Goal: Complete application form: Complete application form

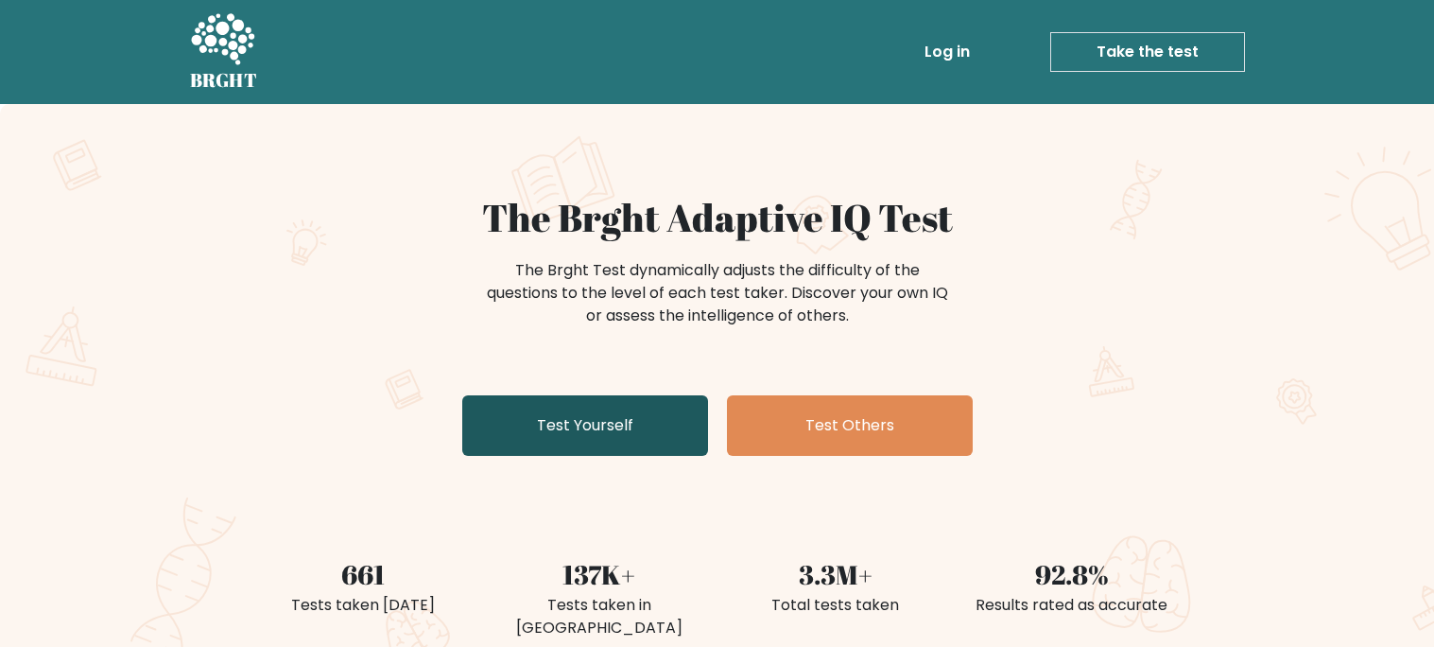
click at [542, 419] on link "Test Yourself" at bounding box center [585, 425] width 246 height 61
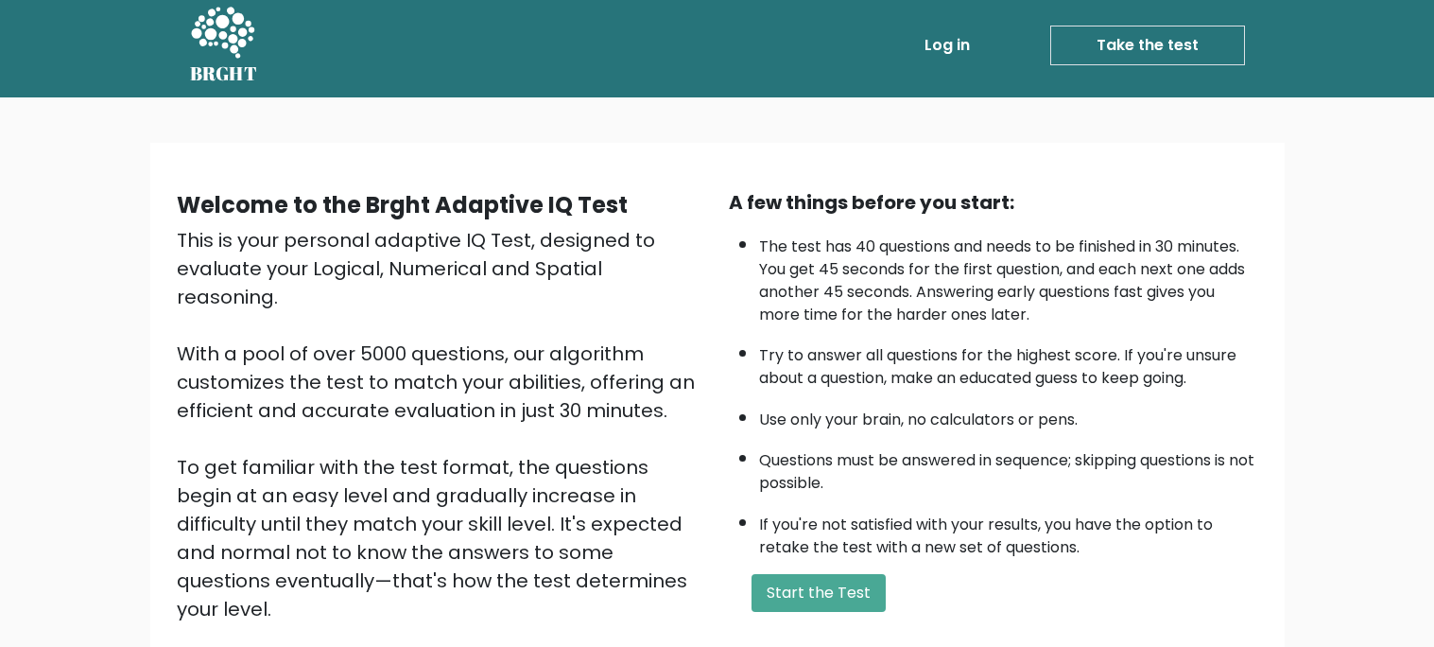
scroll to position [50, 0]
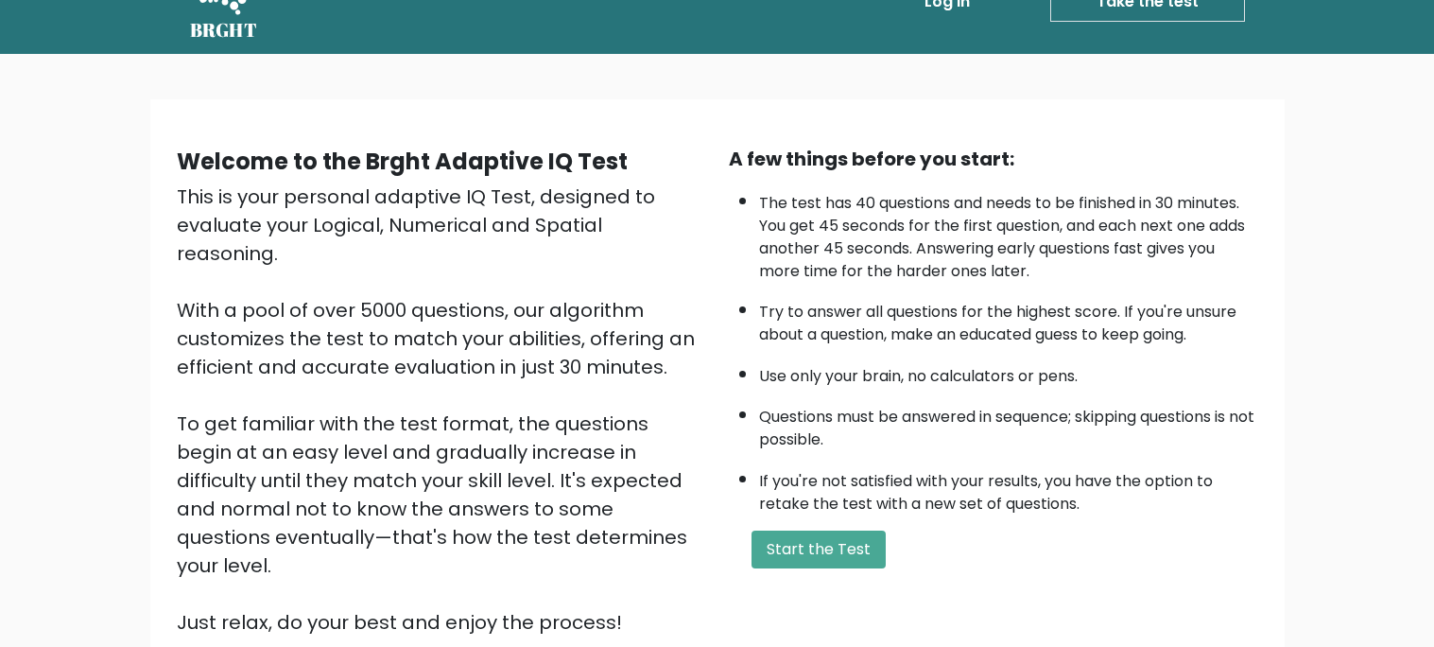
click at [843, 585] on div "Welcome to the Brght Adaptive IQ Test This is your personal adaptive IQ Test, d…" at bounding box center [717, 398] width 1104 height 507
click at [842, 545] on button "Start the Test" at bounding box center [819, 549] width 134 height 38
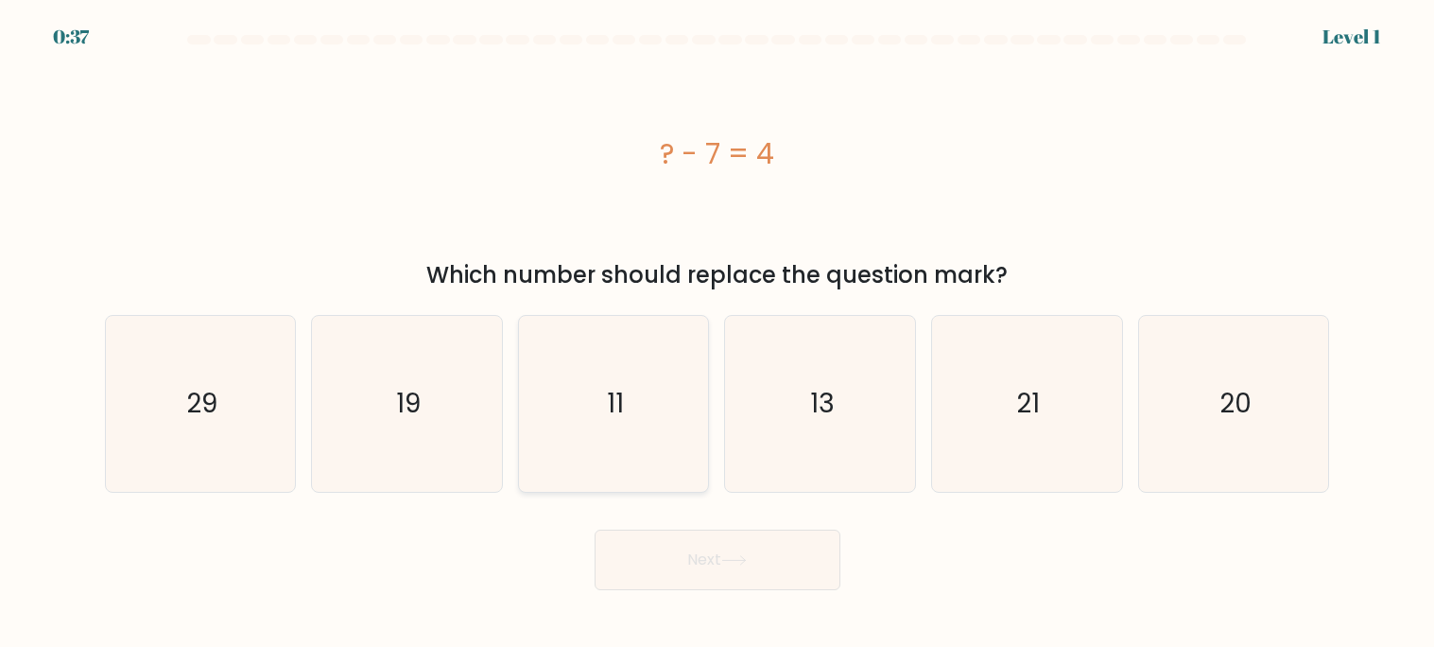
click at [605, 418] on icon "11" at bounding box center [614, 404] width 176 height 176
click at [718, 333] on input "c. 11" at bounding box center [718, 327] width 1 height 9
radio input "true"
click at [691, 562] on button "Next" at bounding box center [718, 559] width 246 height 61
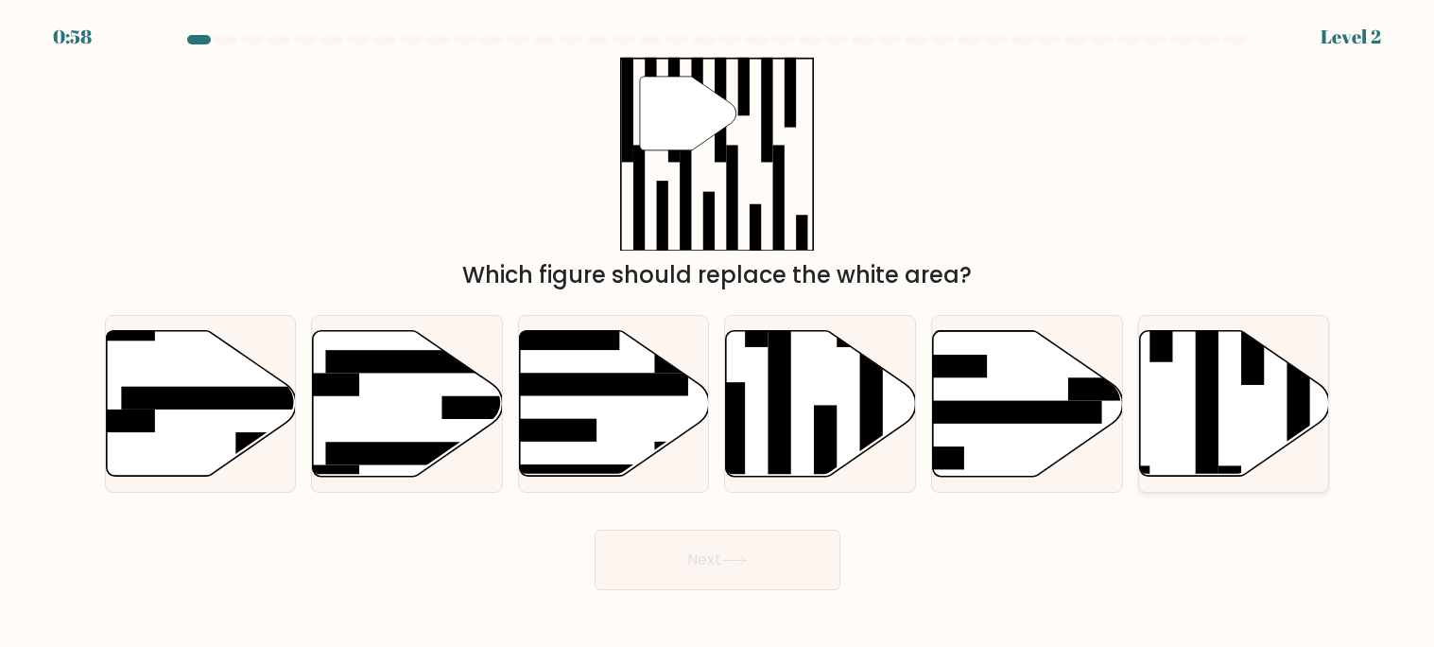
click at [1260, 405] on icon at bounding box center [1235, 404] width 190 height 146
click at [718, 333] on input "f." at bounding box center [718, 327] width 1 height 9
radio input "true"
click at [1260, 406] on icon at bounding box center [1235, 403] width 188 height 144
click at [718, 333] on input "f." at bounding box center [718, 327] width 1 height 9
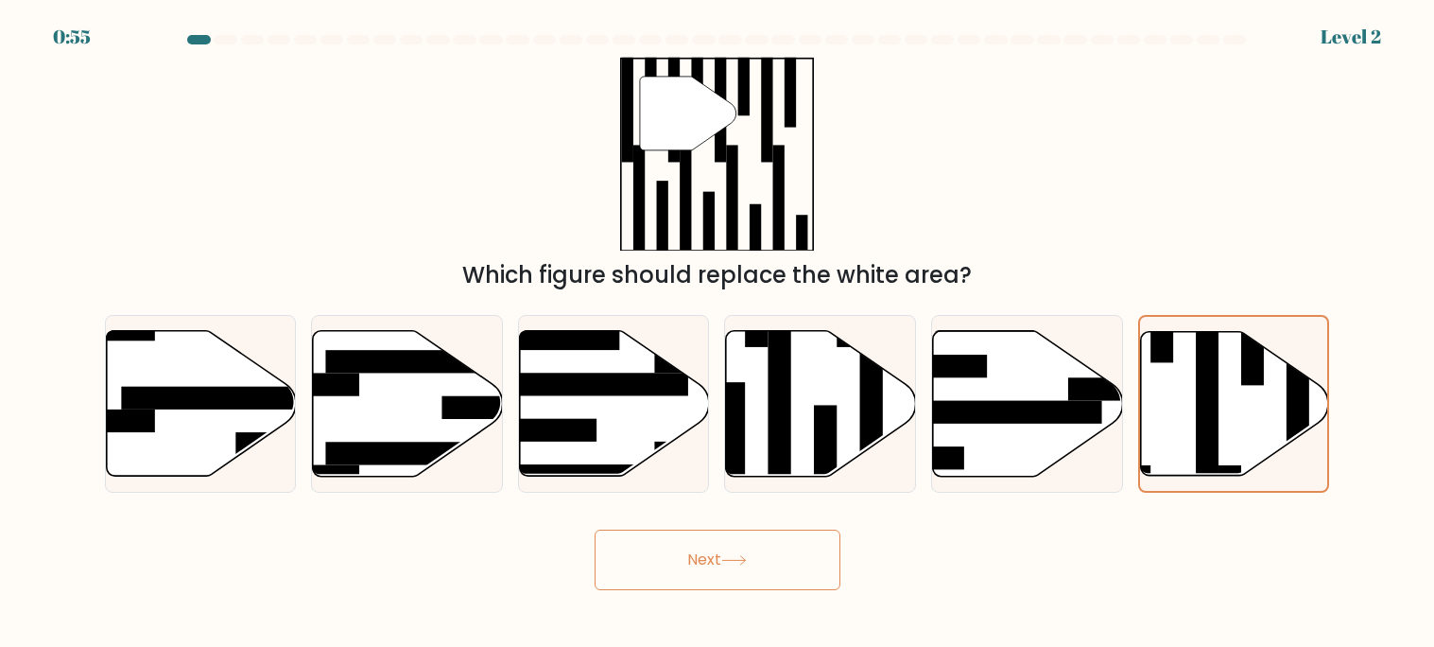
click at [744, 555] on icon at bounding box center [734, 560] width 26 height 10
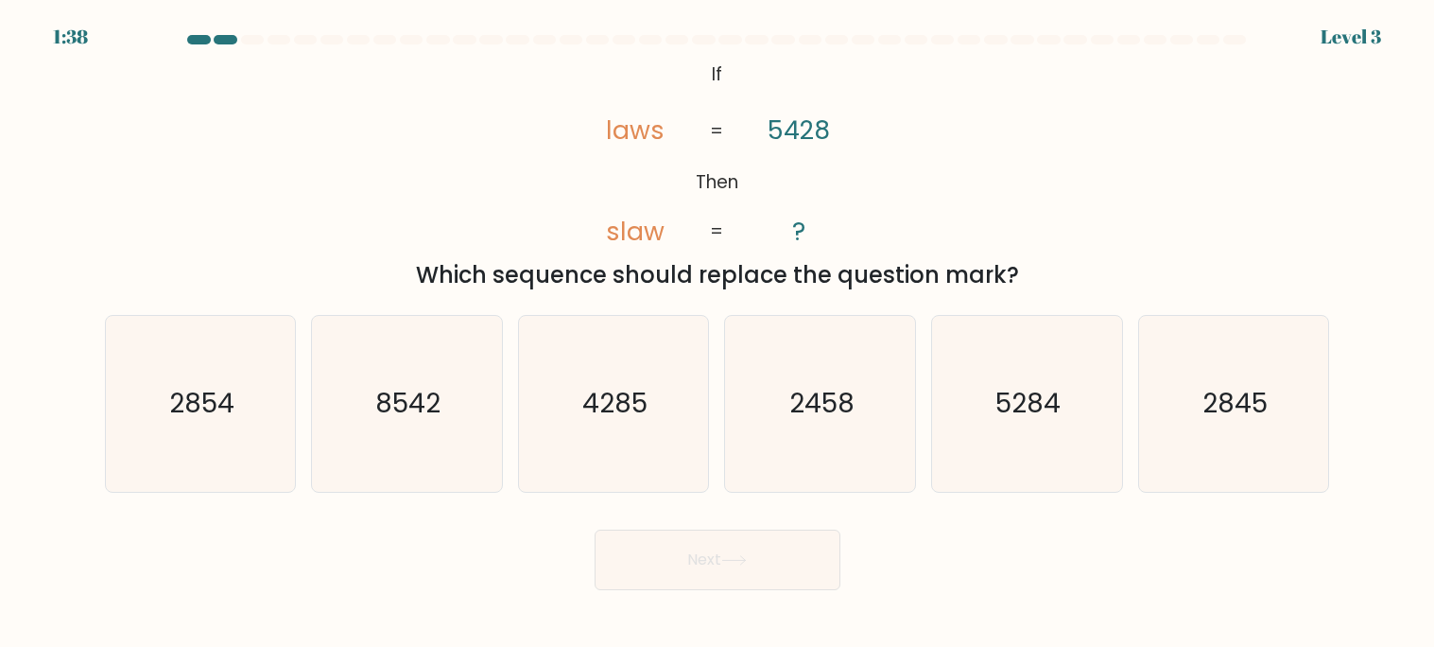
drag, startPoint x: 744, startPoint y: 554, endPoint x: 947, endPoint y: 551, distance: 203.3
click at [947, 551] on div "Next" at bounding box center [718, 552] width 1248 height 75
click at [386, 444] on icon "8542" at bounding box center [407, 404] width 176 height 176
click at [718, 333] on input "b. 8542" at bounding box center [718, 327] width 1 height 9
radio input "true"
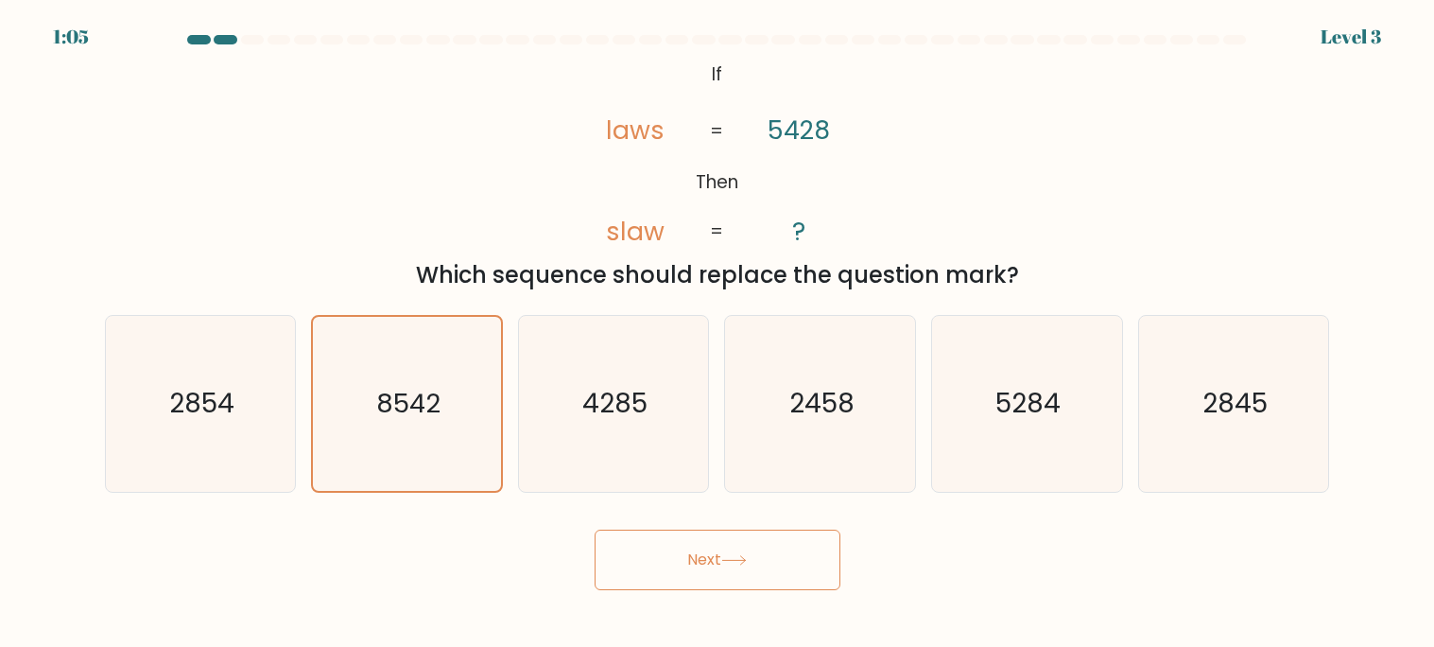
click at [678, 581] on button "Next" at bounding box center [718, 559] width 246 height 61
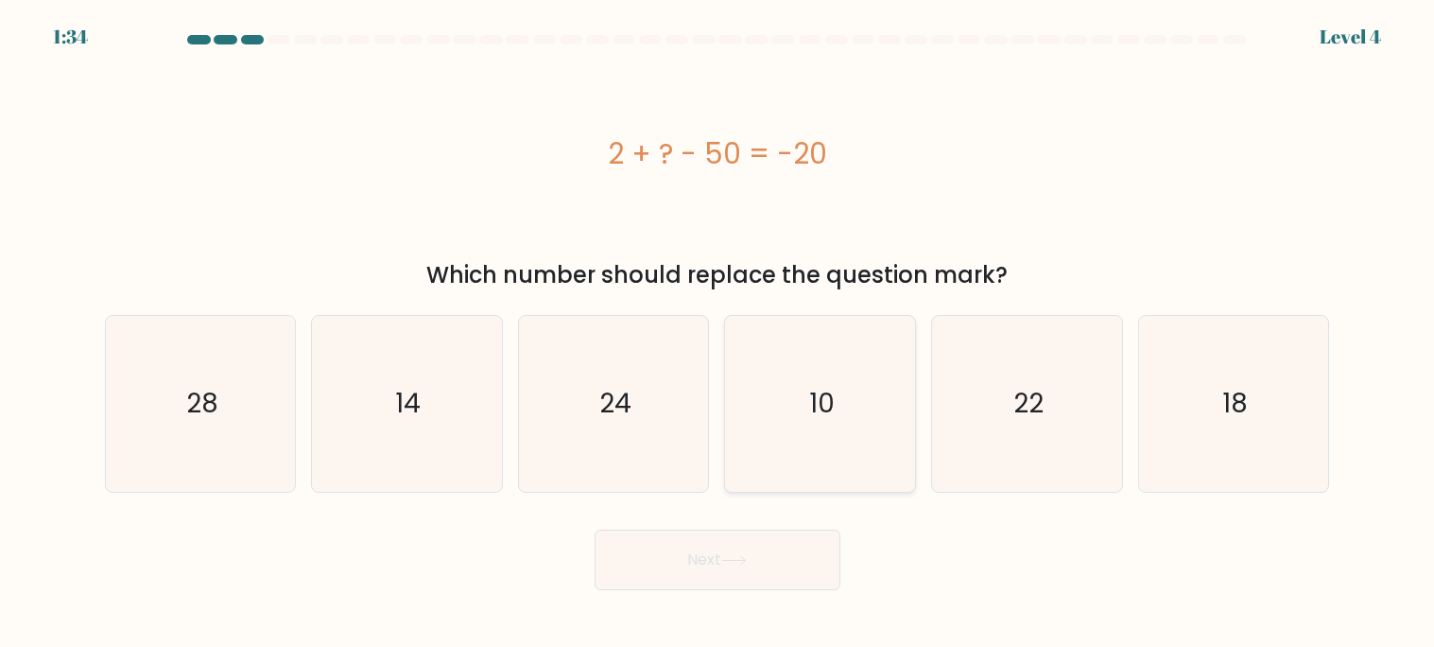
click at [874, 432] on icon "10" at bounding box center [821, 404] width 176 height 176
click at [718, 333] on input "d. 10" at bounding box center [718, 327] width 1 height 9
radio input "true"
click at [800, 573] on button "Next" at bounding box center [718, 559] width 246 height 61
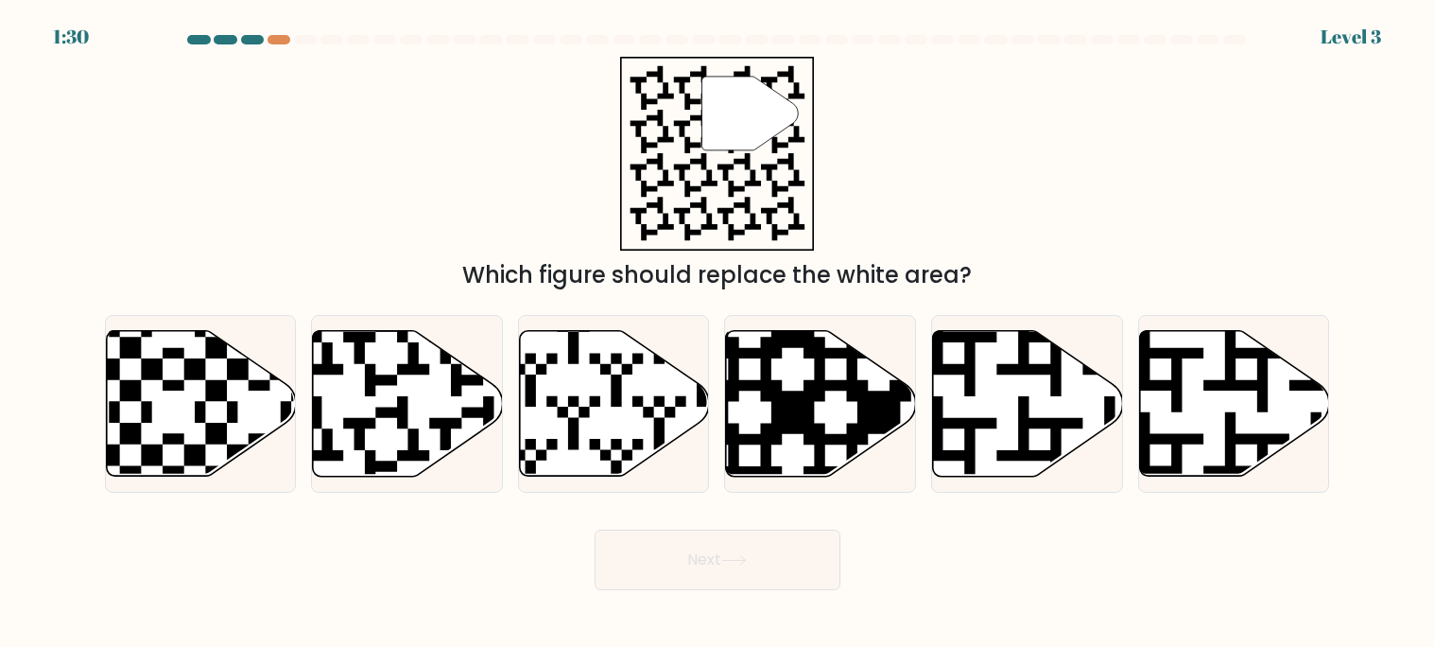
click at [800, 570] on button "Next" at bounding box center [718, 559] width 246 height 61
click at [974, 536] on div "Next" at bounding box center [718, 552] width 1248 height 75
